Goal: Find specific page/section: Locate a particular part of the current website

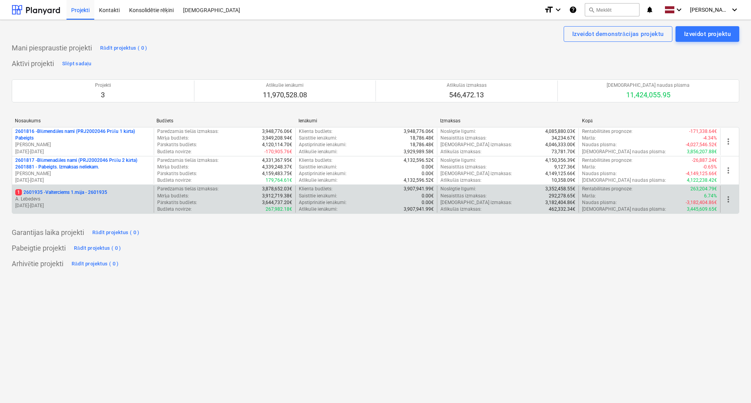
click at [63, 197] on p "A. Lebedevs" at bounding box center [82, 199] width 135 height 7
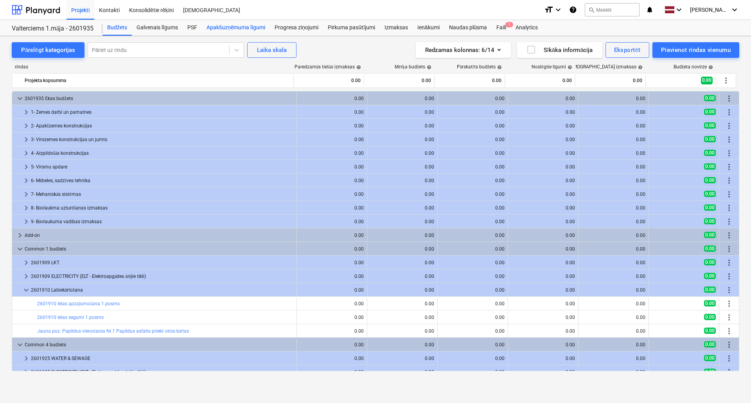
click at [222, 28] on div "Apakšuzņēmuma līgumi" at bounding box center [236, 28] width 68 height 16
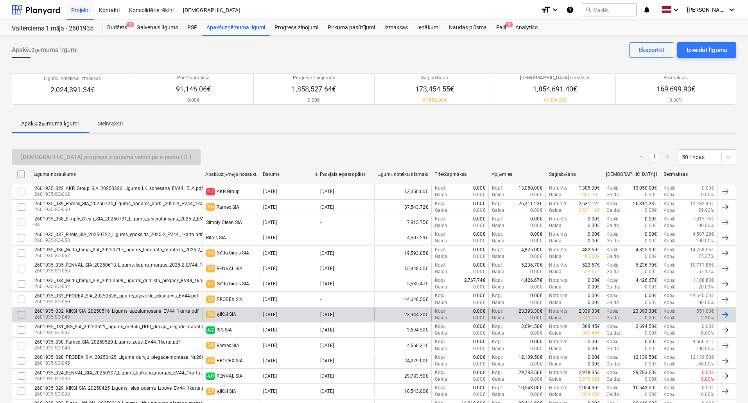
click at [223, 313] on div "ĶIKŠI SIA" at bounding box center [227, 315] width 20 height 6
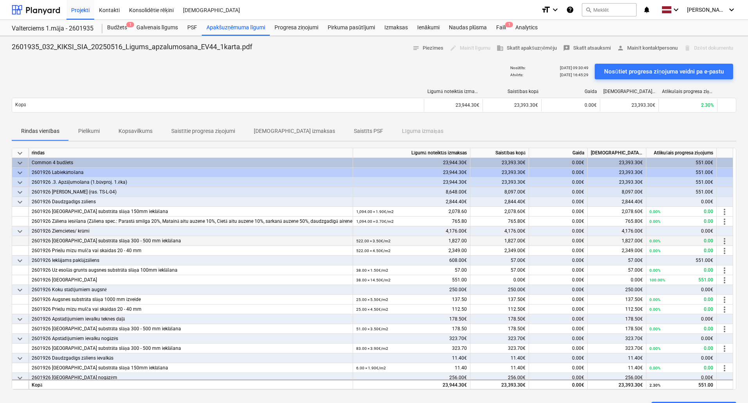
click at [82, 243] on div "2601926 [GEOGRAPHIC_DATA] substrāta slāņa 300 - 500 mm ieklāšana" at bounding box center [191, 241] width 318 height 10
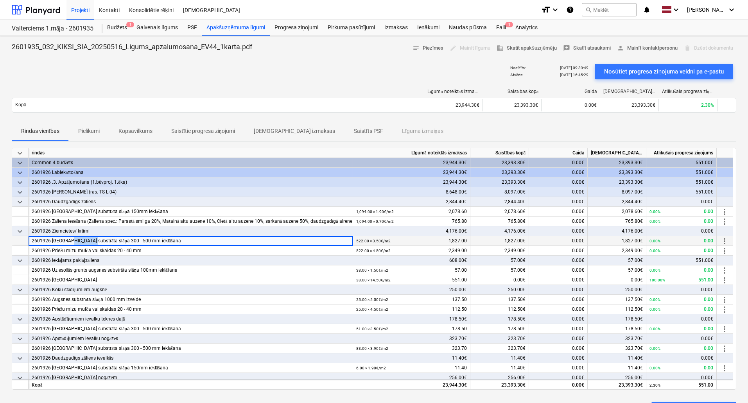
click at [82, 243] on div "2601926 [GEOGRAPHIC_DATA] substrāta slāņa 300 - 500 mm ieklāšana" at bounding box center [191, 241] width 318 height 10
click at [158, 256] on div "2601926 Ieklājams paklājzāliens" at bounding box center [191, 261] width 318 height 10
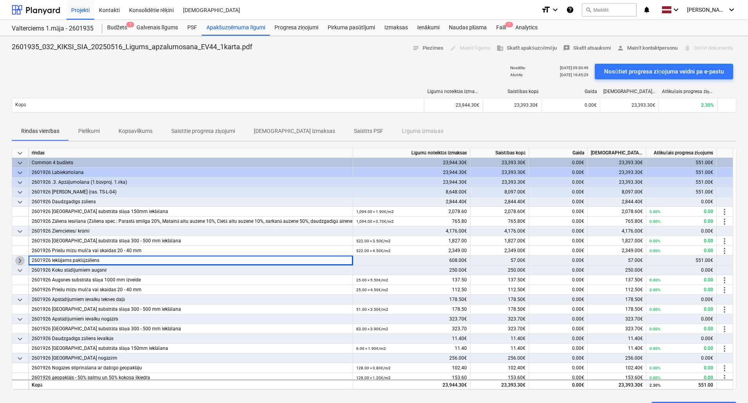
click at [22, 262] on span "keyboard_arrow_right" at bounding box center [19, 260] width 9 height 9
